Goal: Information Seeking & Learning: Learn about a topic

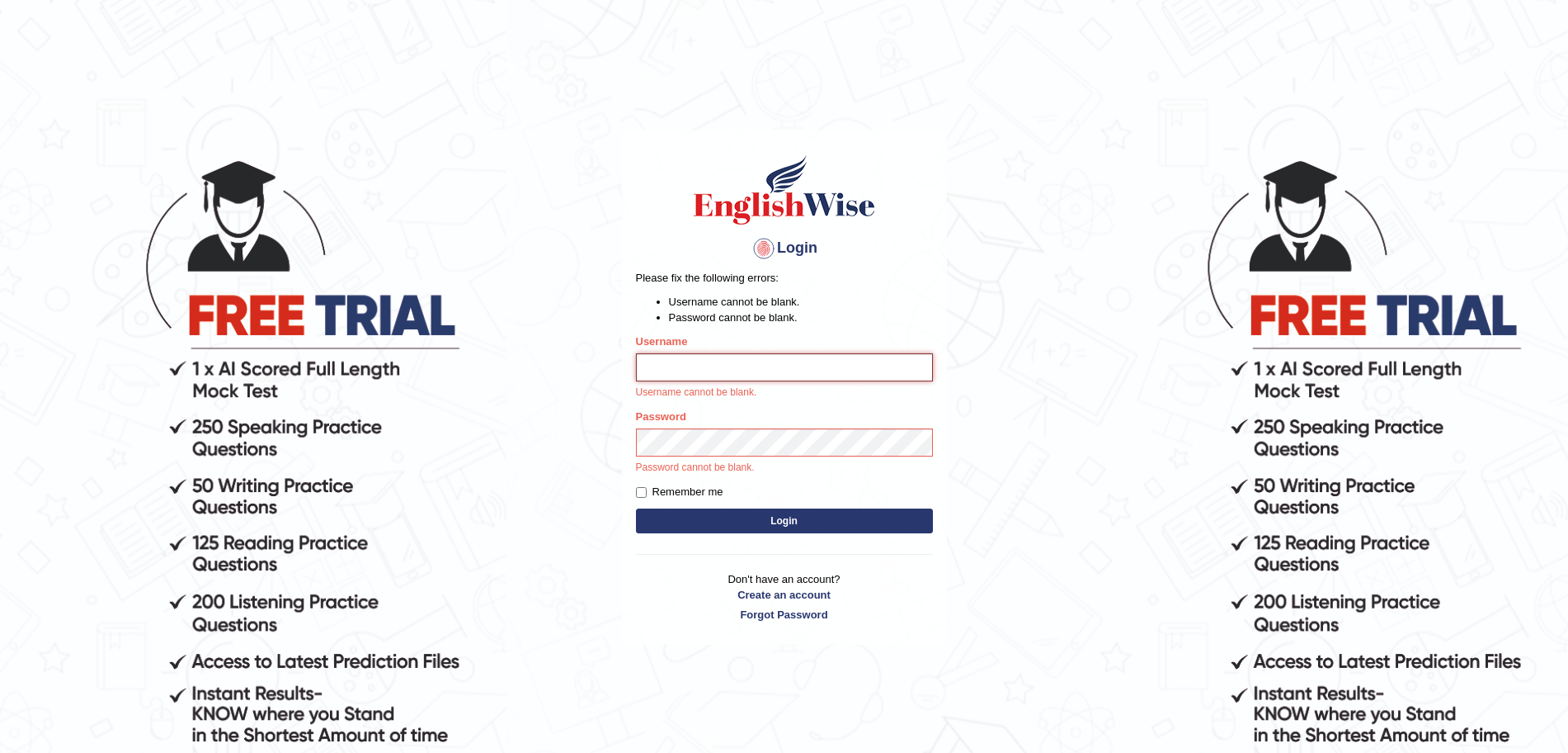
click at [697, 371] on input "Username" at bounding box center [784, 367] width 297 height 28
type input "surajshrestha100"
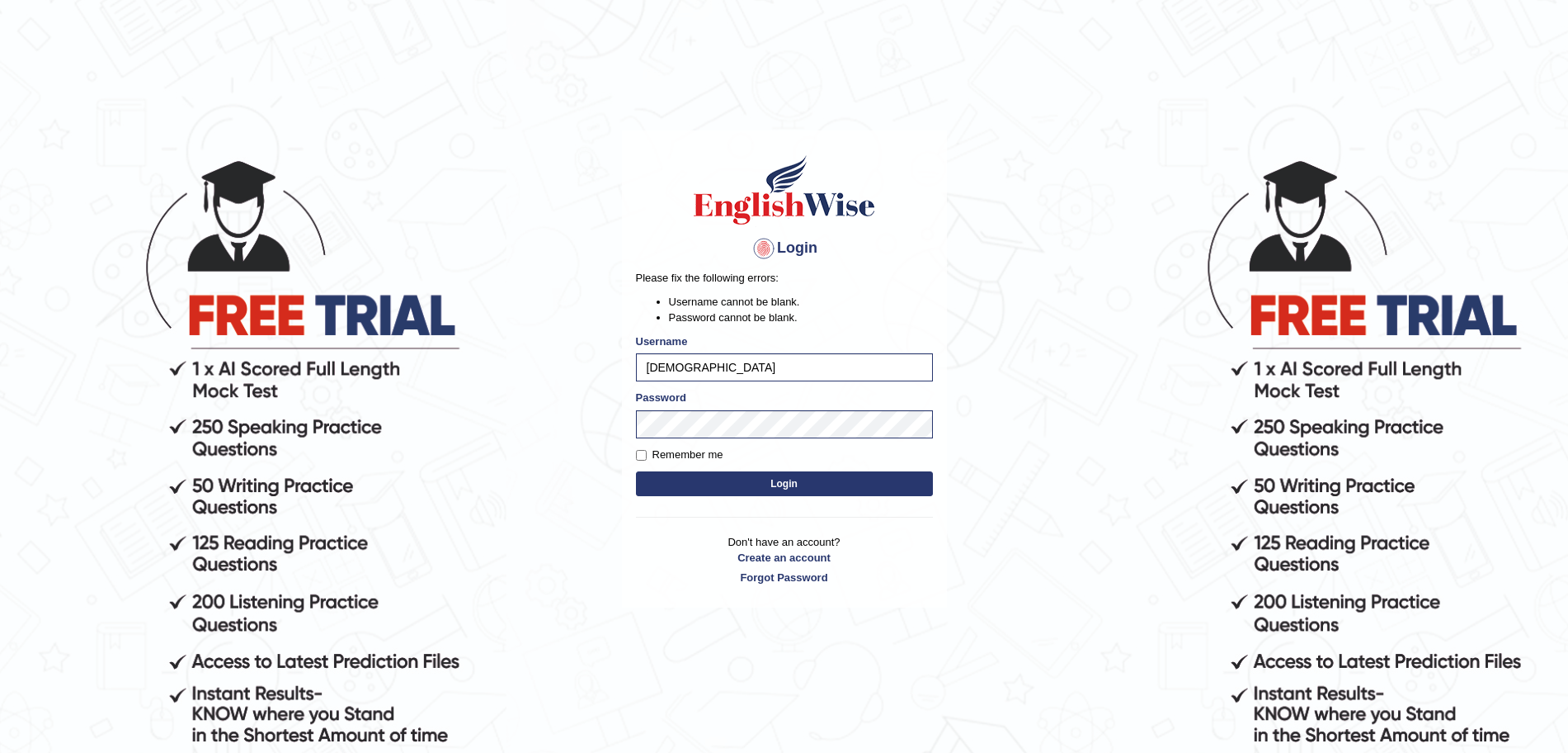
click at [750, 487] on button "Login" at bounding box center [784, 483] width 297 height 25
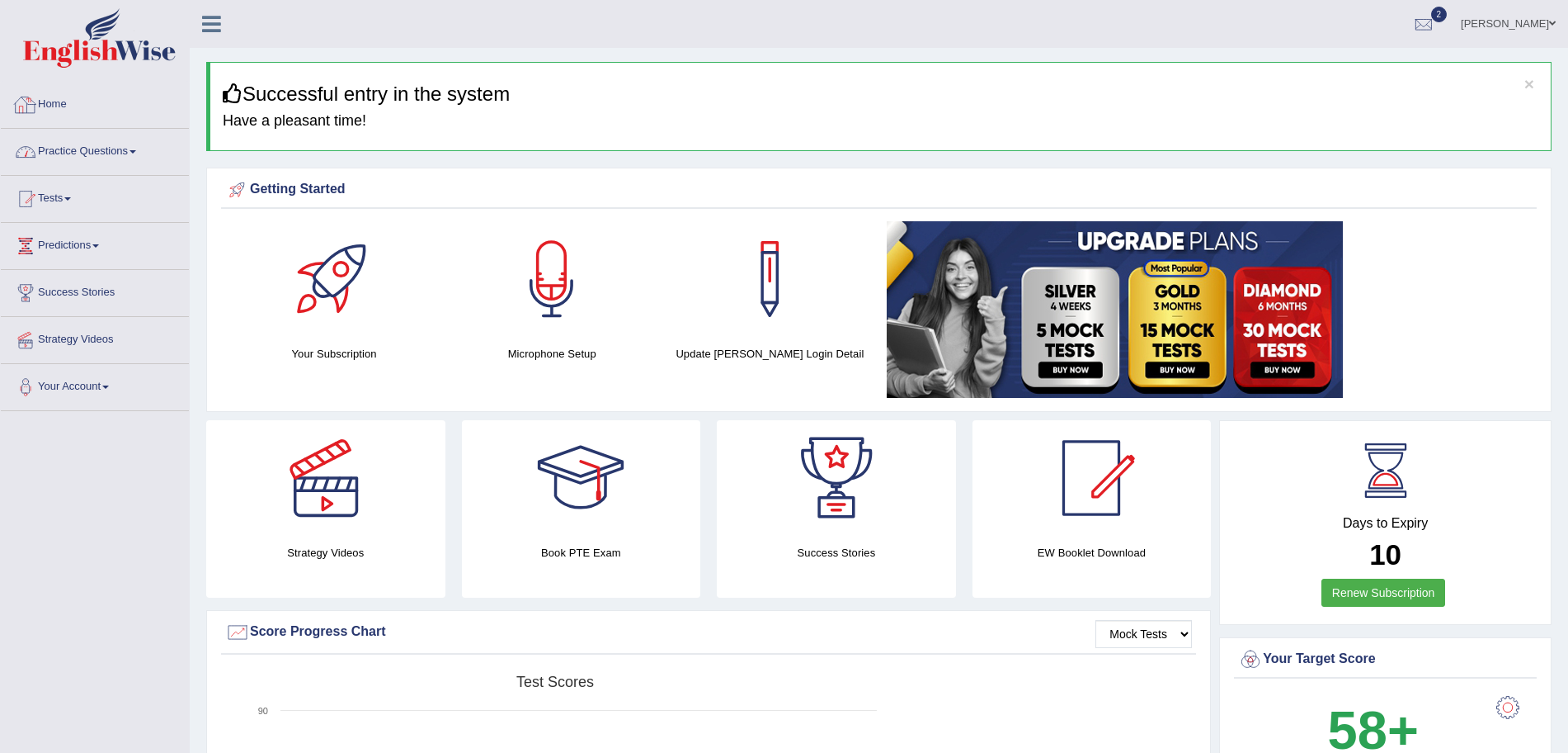
click at [114, 142] on link "Practice Questions" at bounding box center [95, 149] width 188 height 41
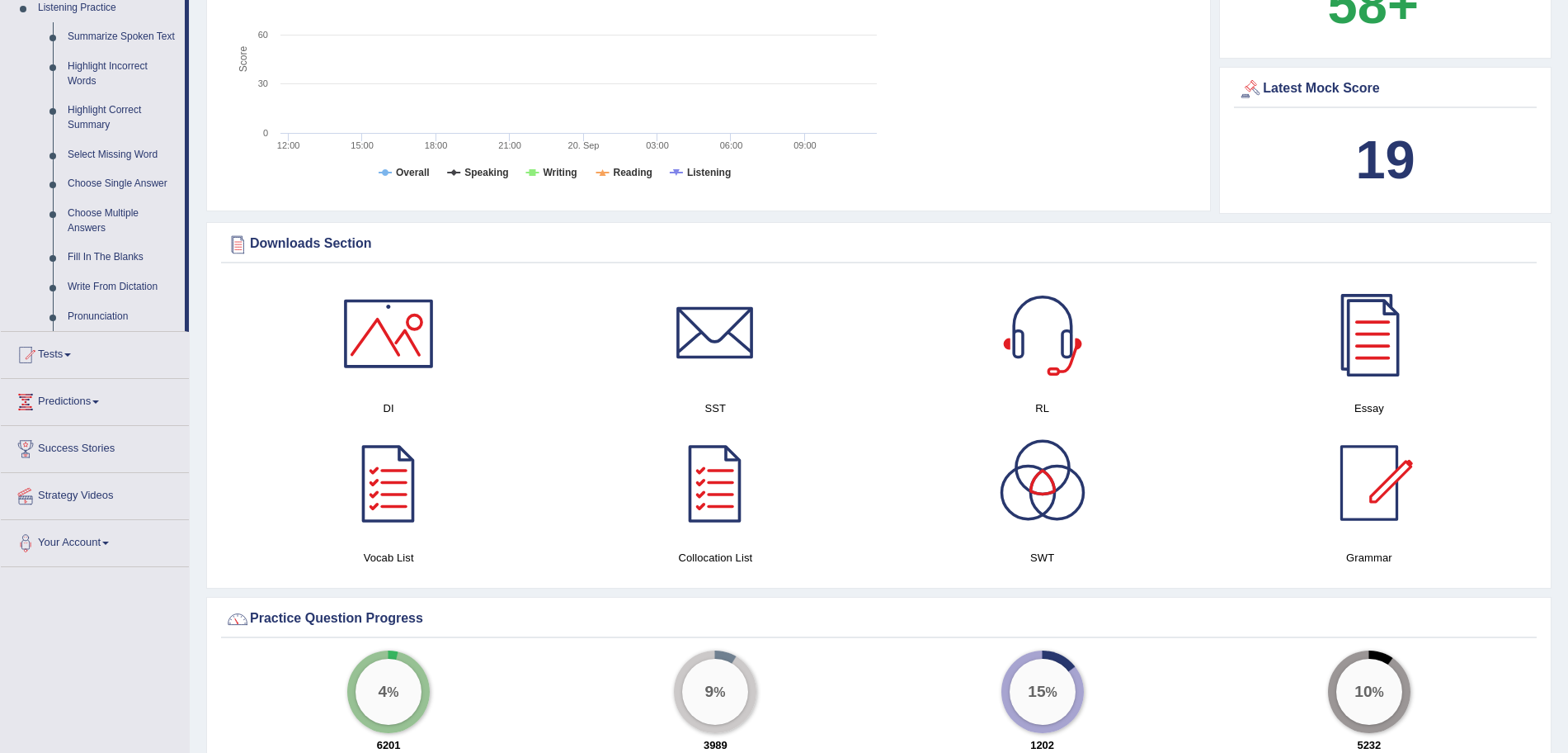
scroll to position [905, 0]
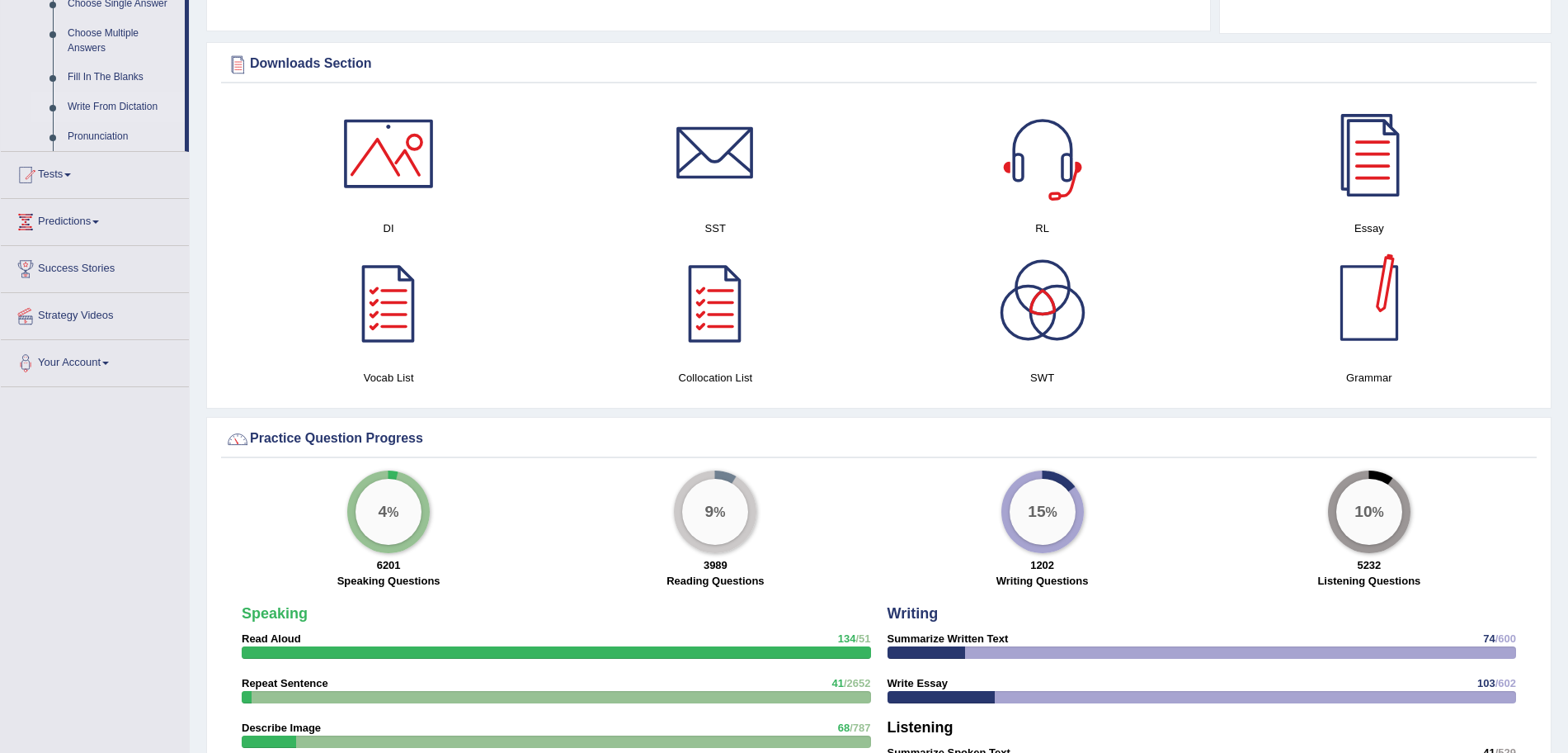
click at [125, 100] on link "Write From Dictation" at bounding box center [122, 107] width 125 height 30
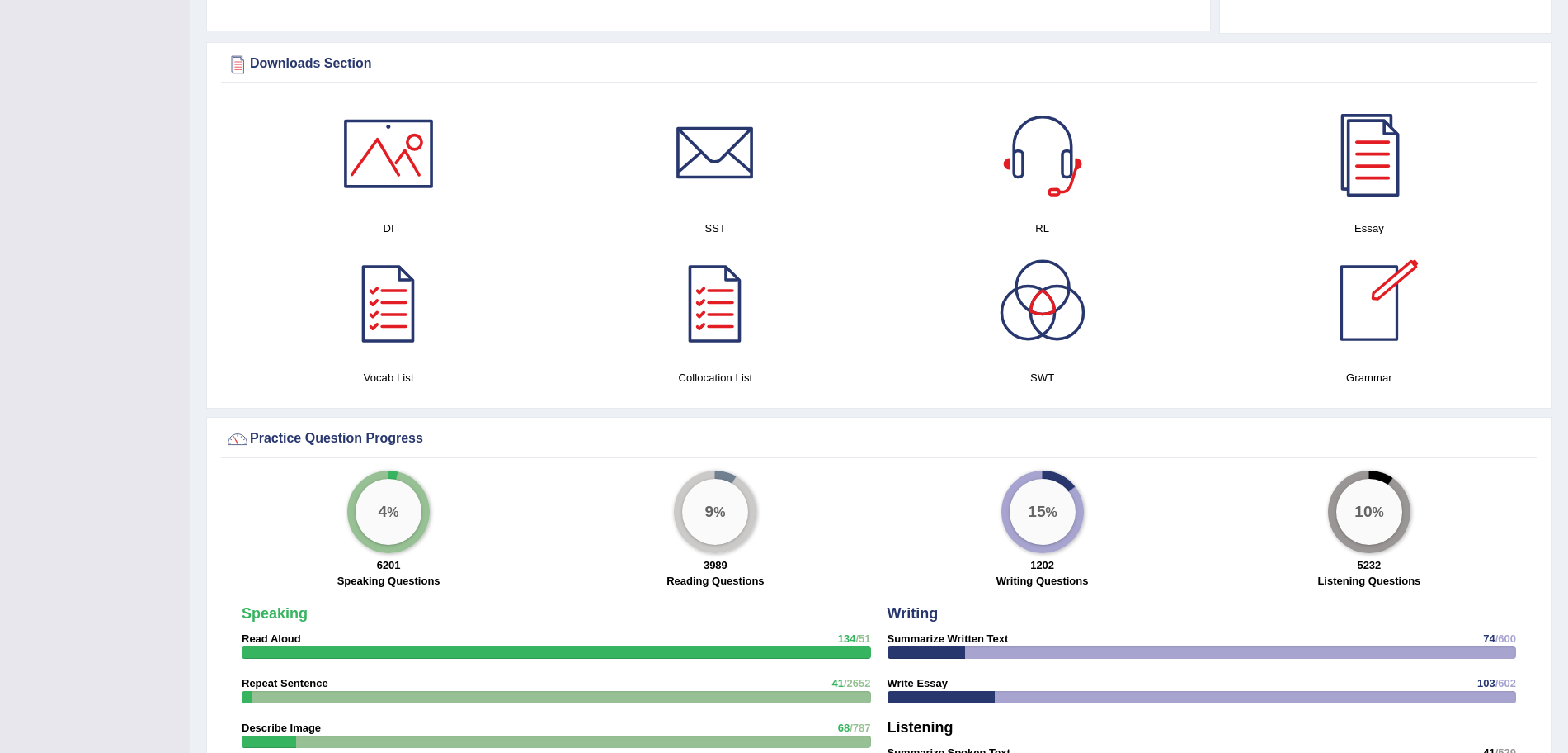
scroll to position [473, 0]
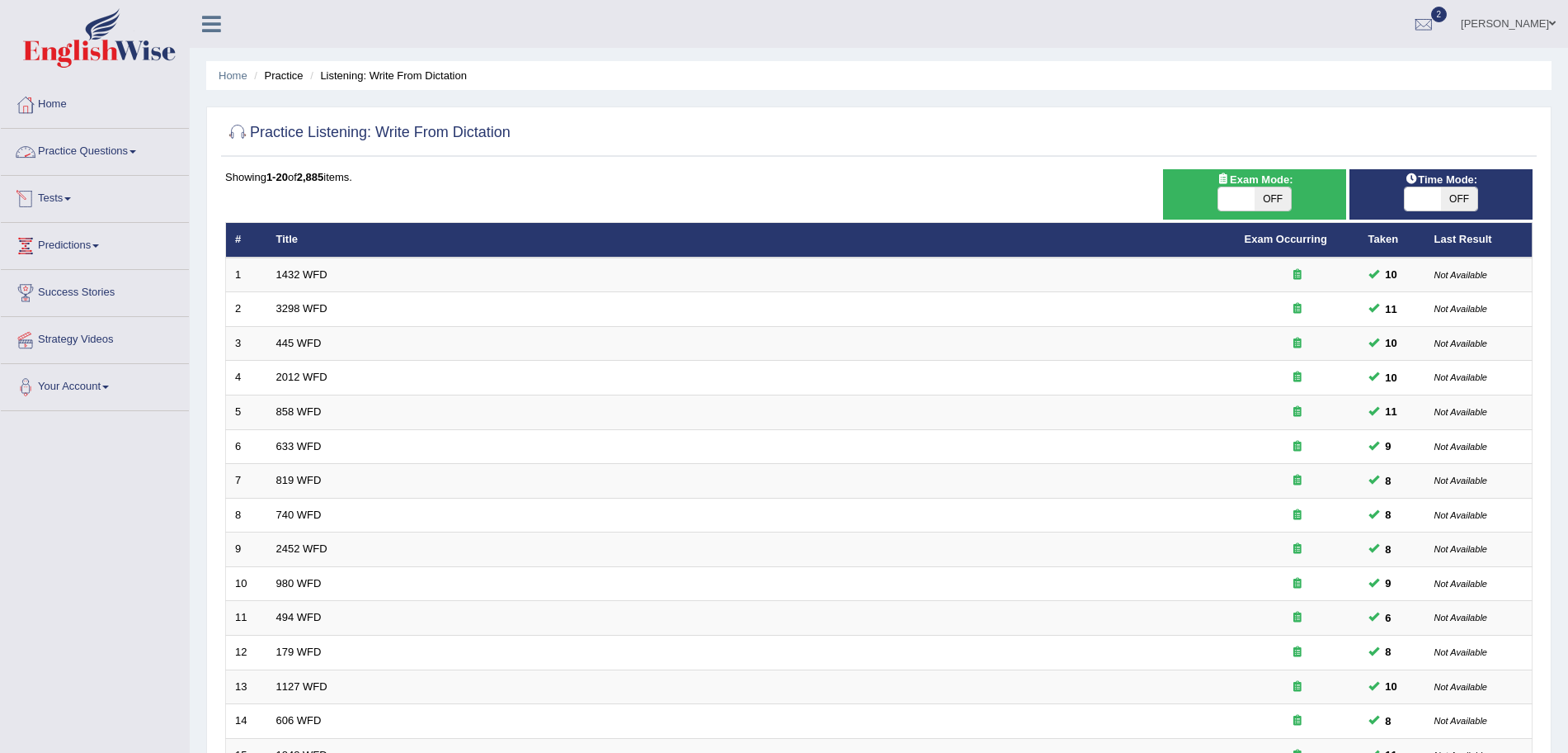
click at [99, 149] on link "Practice Questions" at bounding box center [95, 149] width 188 height 41
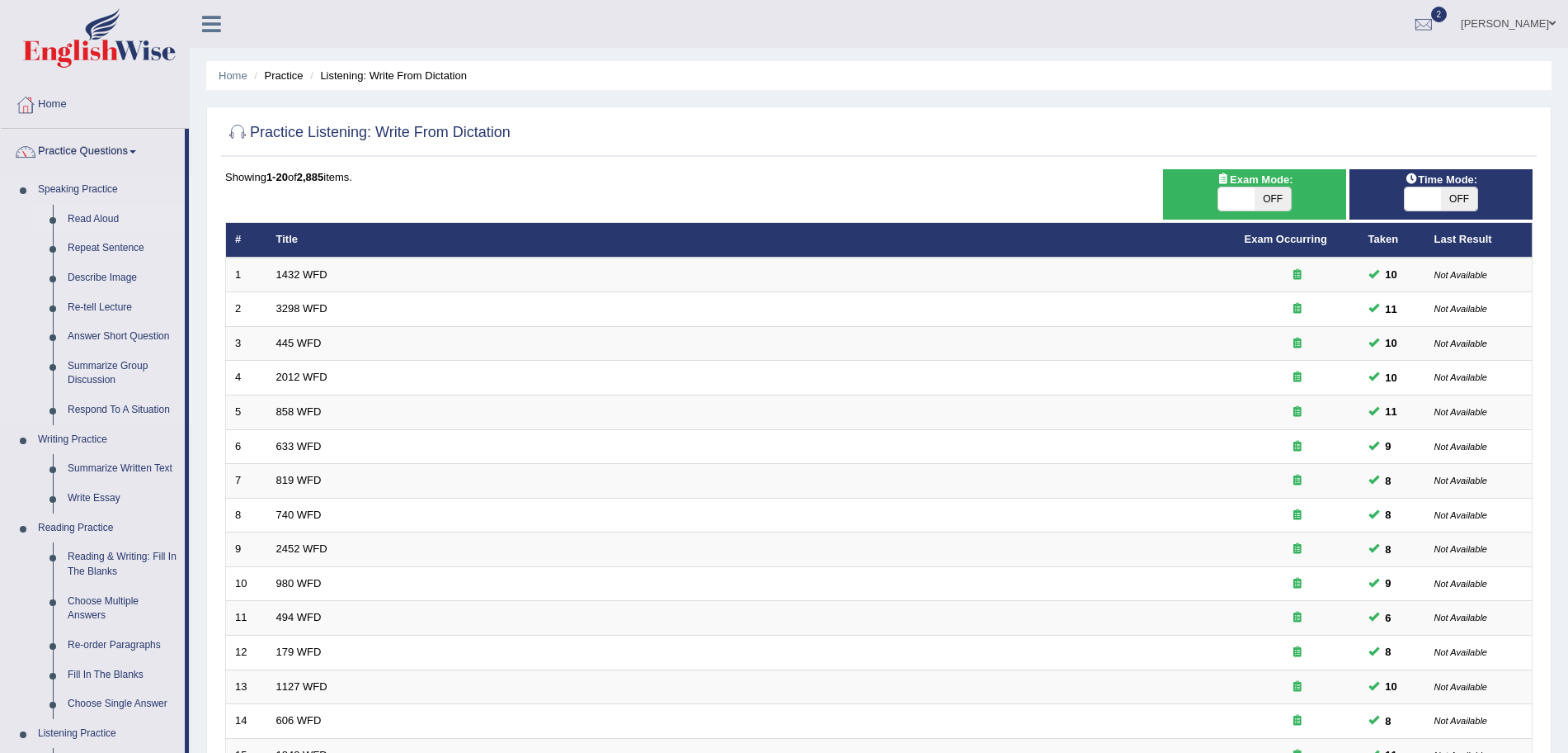
click at [113, 228] on link "Read Aloud" at bounding box center [122, 219] width 125 height 30
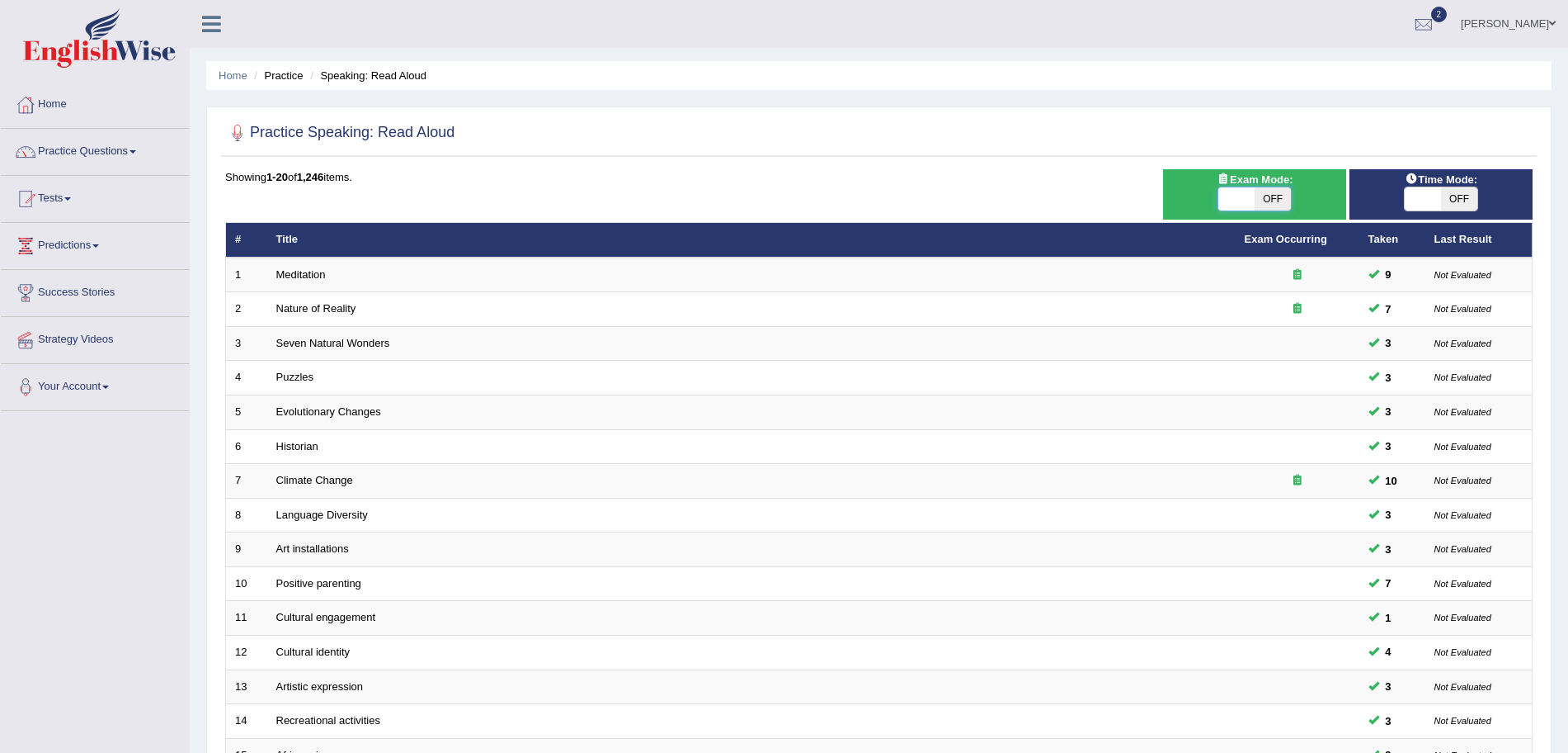
click at [1243, 202] on span at bounding box center [1237, 198] width 36 height 23
checkbox input "true"
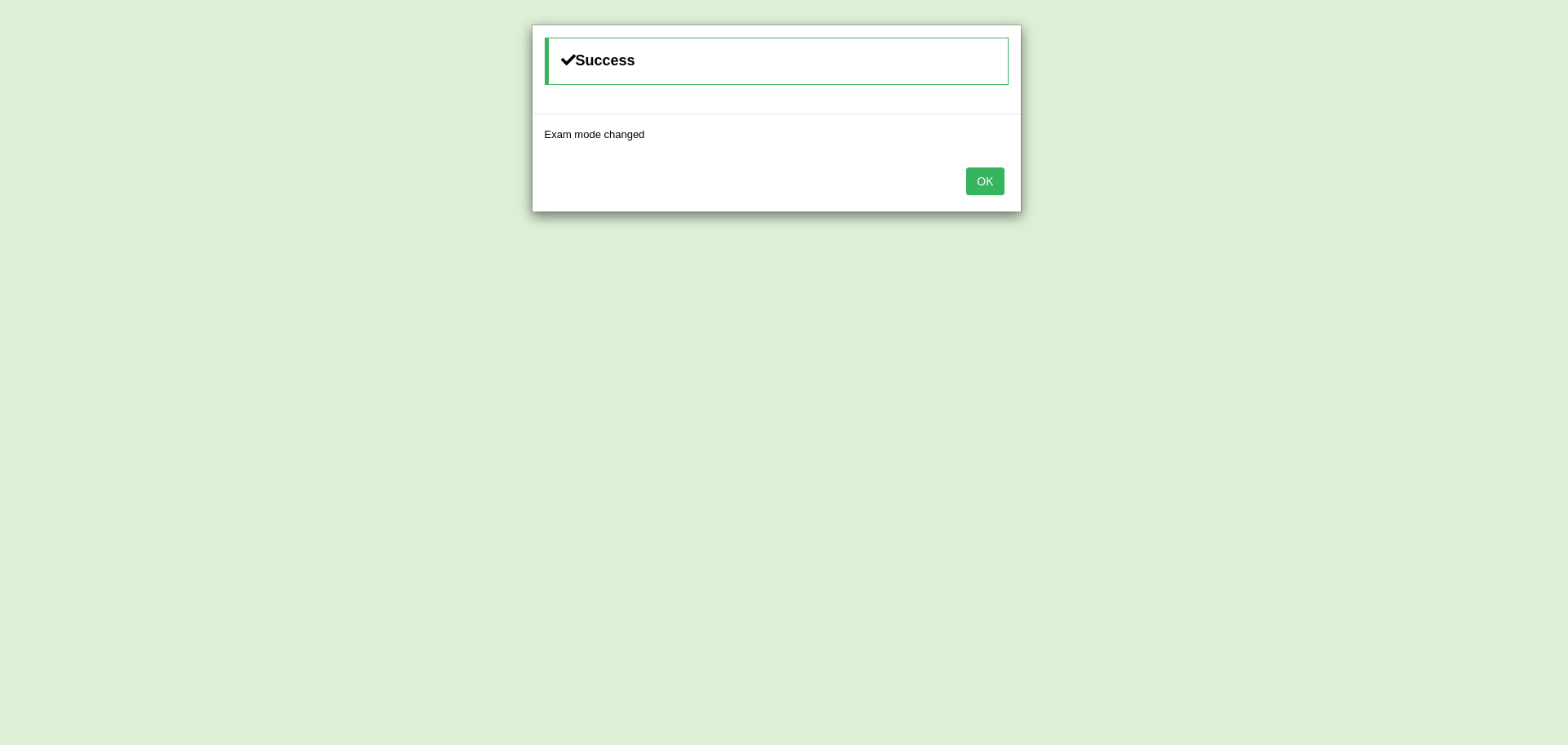
click at [966, 167] on button "OK" at bounding box center [985, 181] width 38 height 28
